Goal: Transaction & Acquisition: Purchase product/service

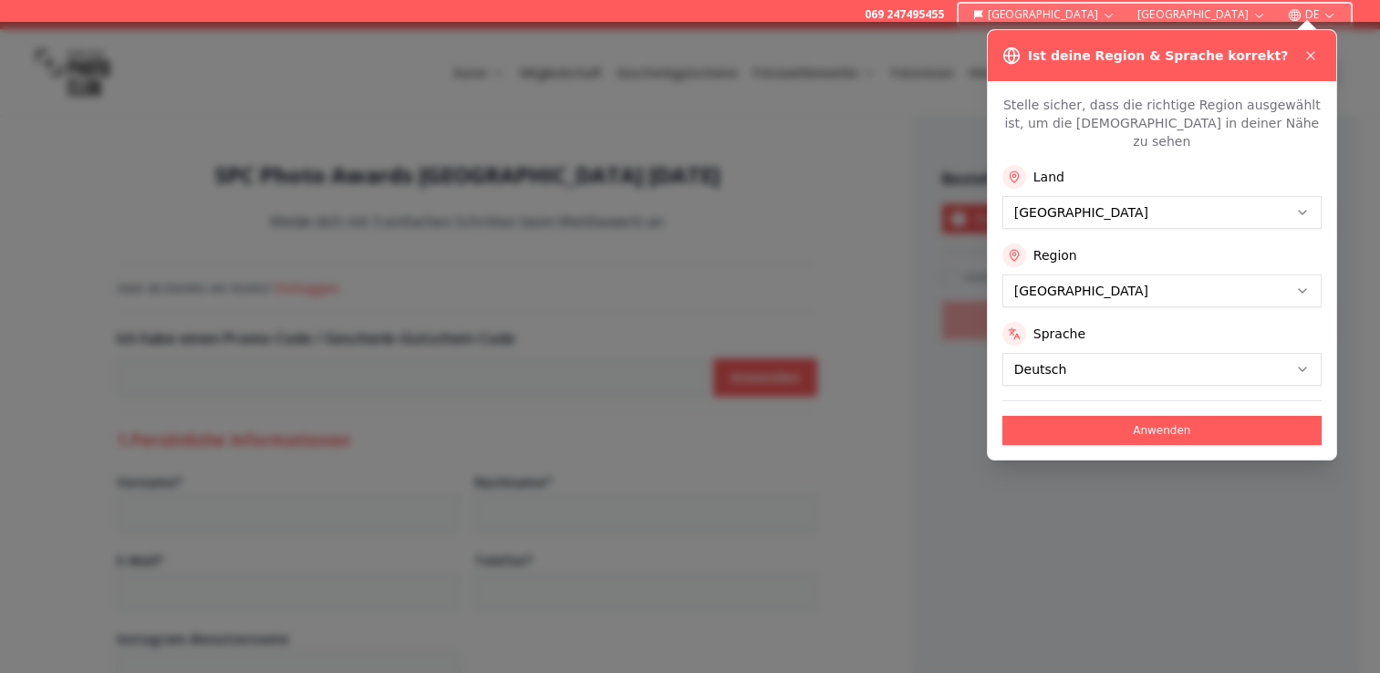
select select "*******"
click at [1156, 418] on button "Anwenden" at bounding box center [1162, 430] width 319 height 29
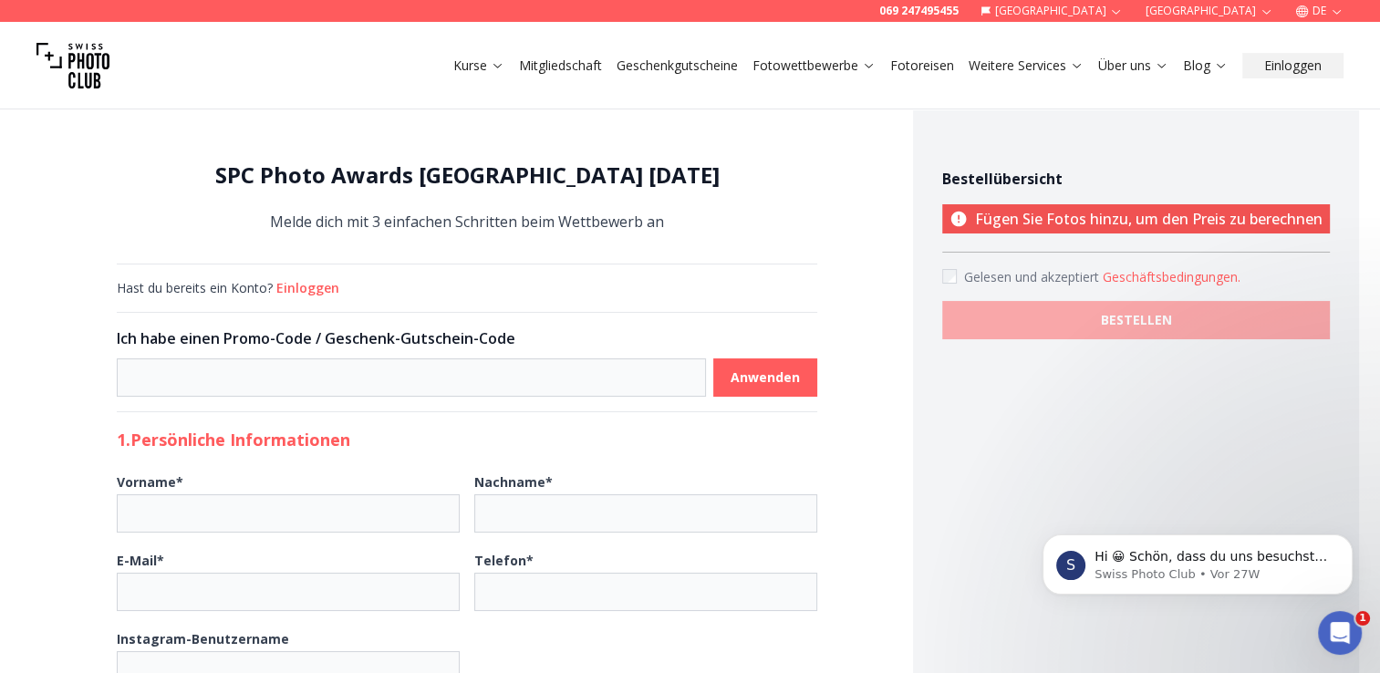
click at [561, 67] on link "Mitgliedschaft" at bounding box center [560, 66] width 83 height 18
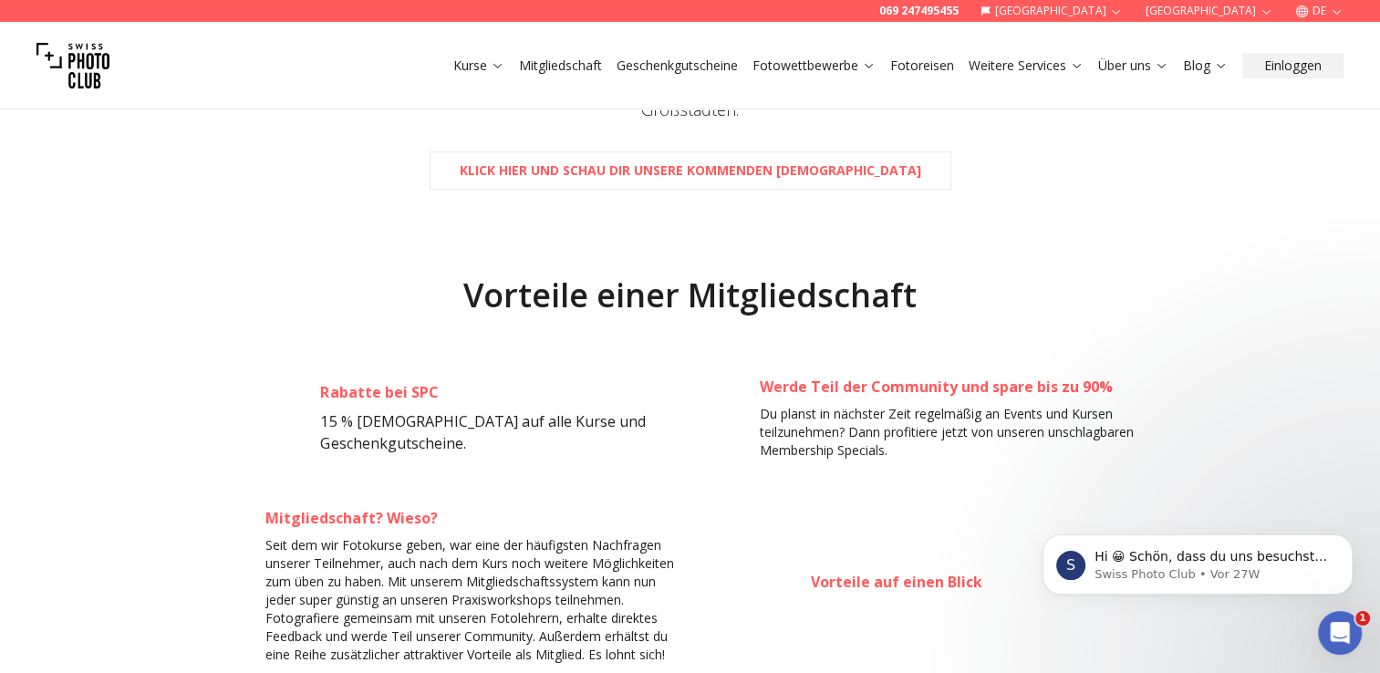
scroll to position [1095, 0]
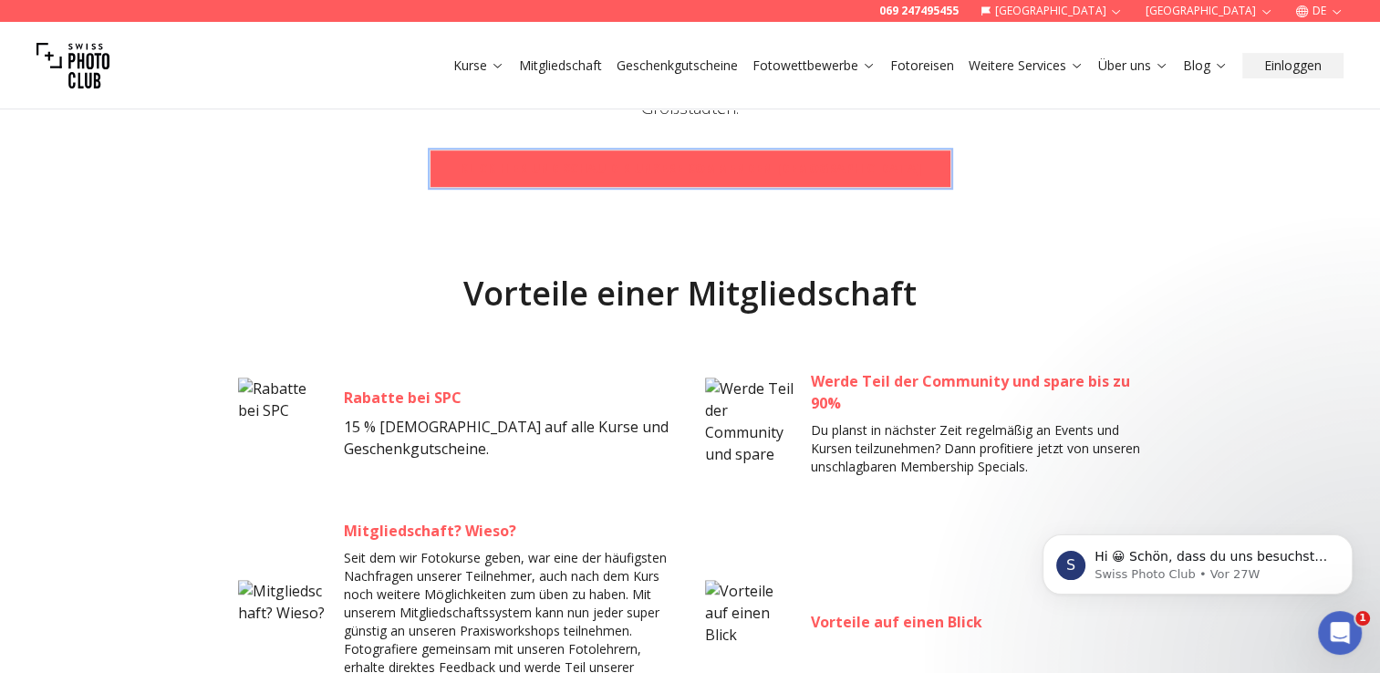
click at [723, 173] on b "Klick hier und schau dir unsere kommenden [DEMOGRAPHIC_DATA]" at bounding box center [691, 169] width 462 height 18
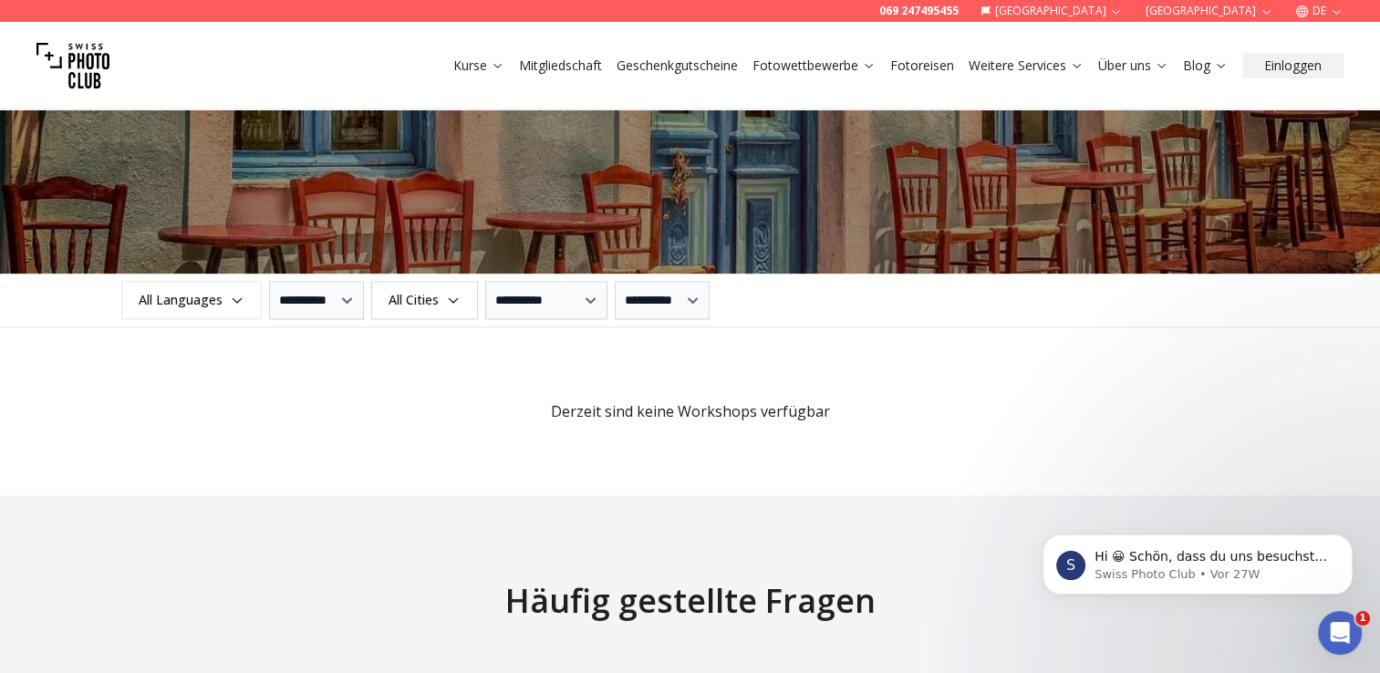
scroll to position [2099, 0]
click at [230, 297] on icon "button" at bounding box center [237, 301] width 15 height 15
click at [168, 401] on label "German" at bounding box center [187, 401] width 114 height 22
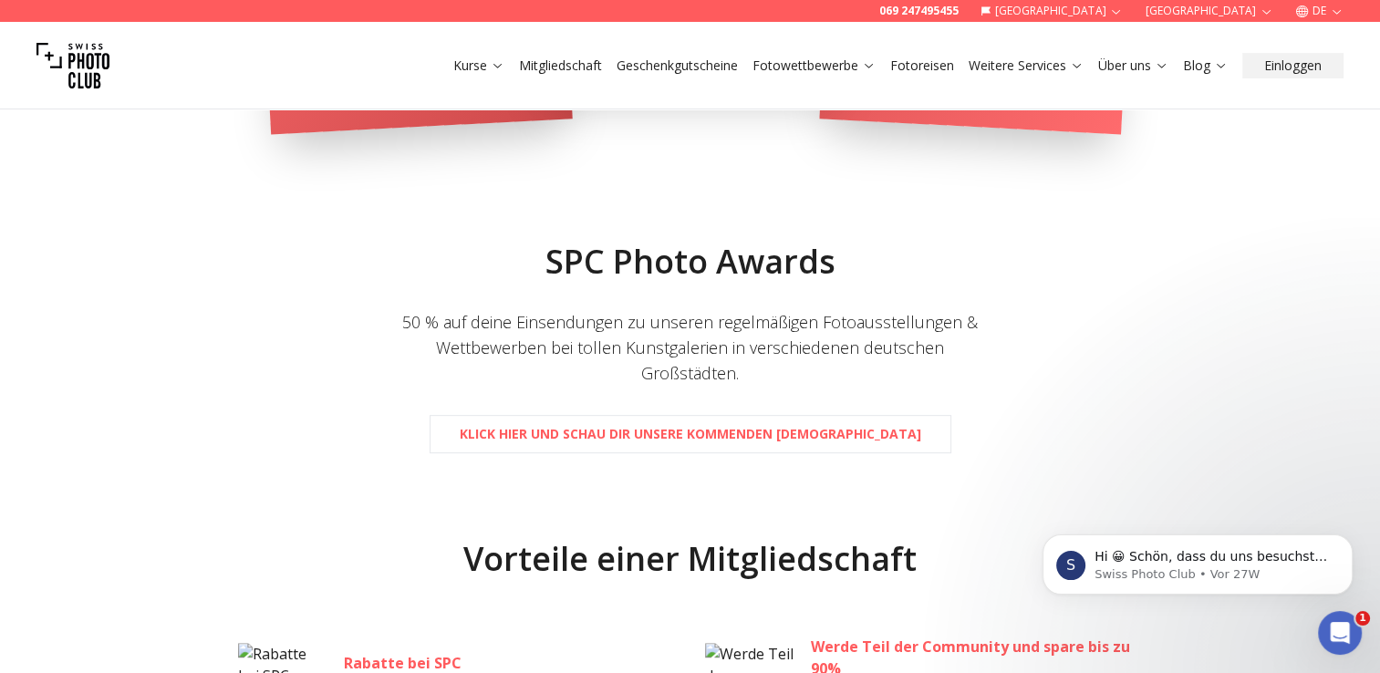
scroll to position [822, 0]
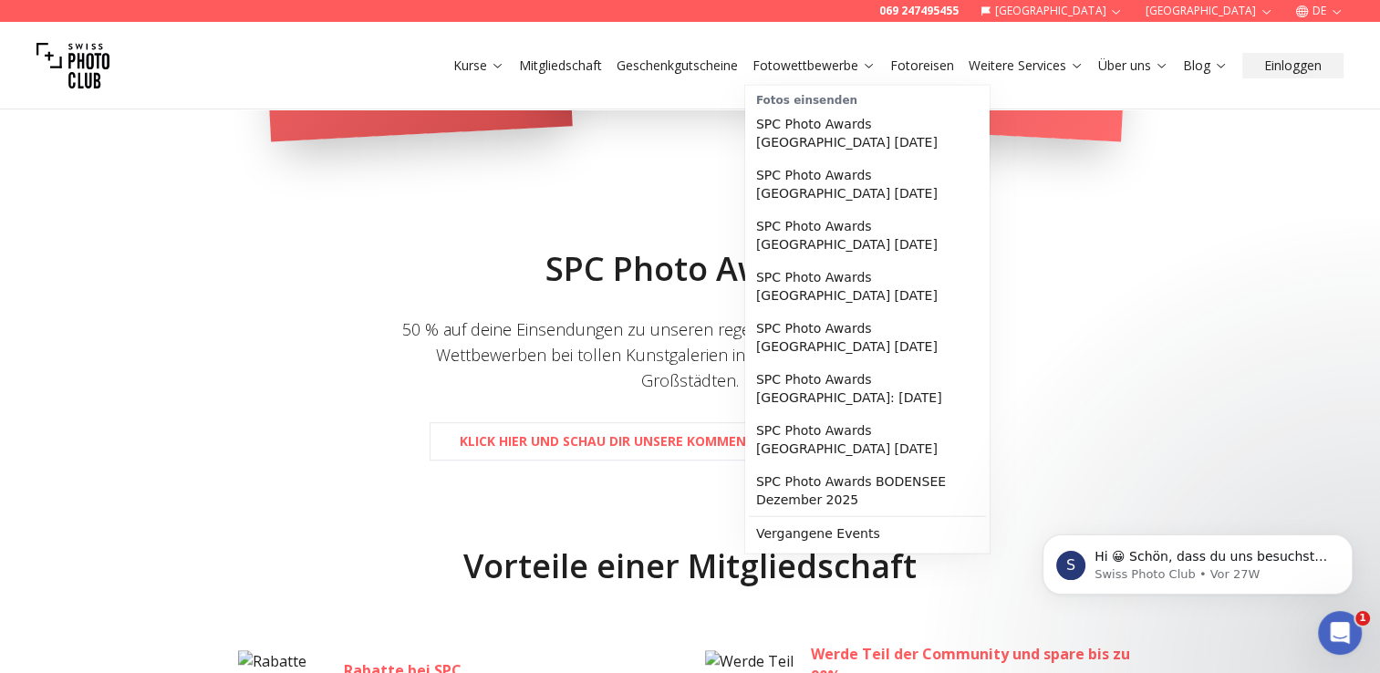
click at [867, 67] on icon at bounding box center [869, 66] width 8 height 5
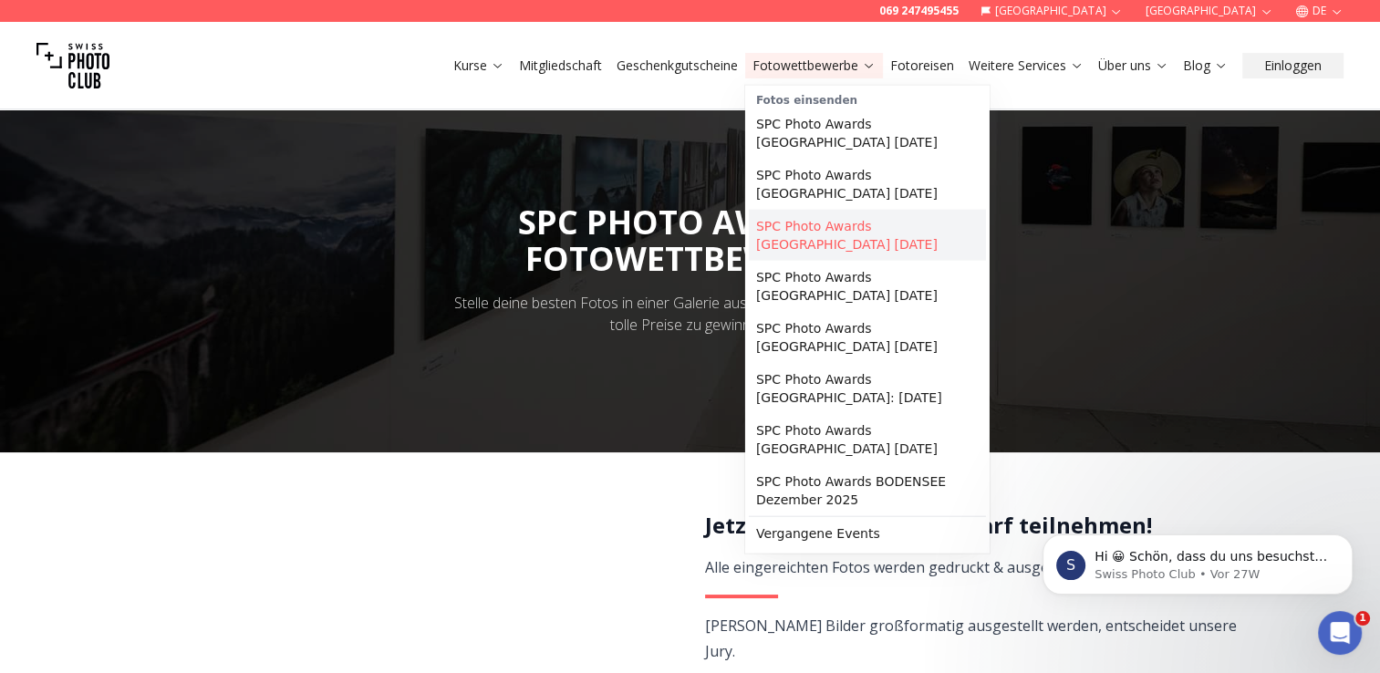
click at [826, 210] on link "SPC Photo Awards [GEOGRAPHIC_DATA] [DATE]" at bounding box center [867, 235] width 237 height 51
